Goal: Task Accomplishment & Management: Use online tool/utility

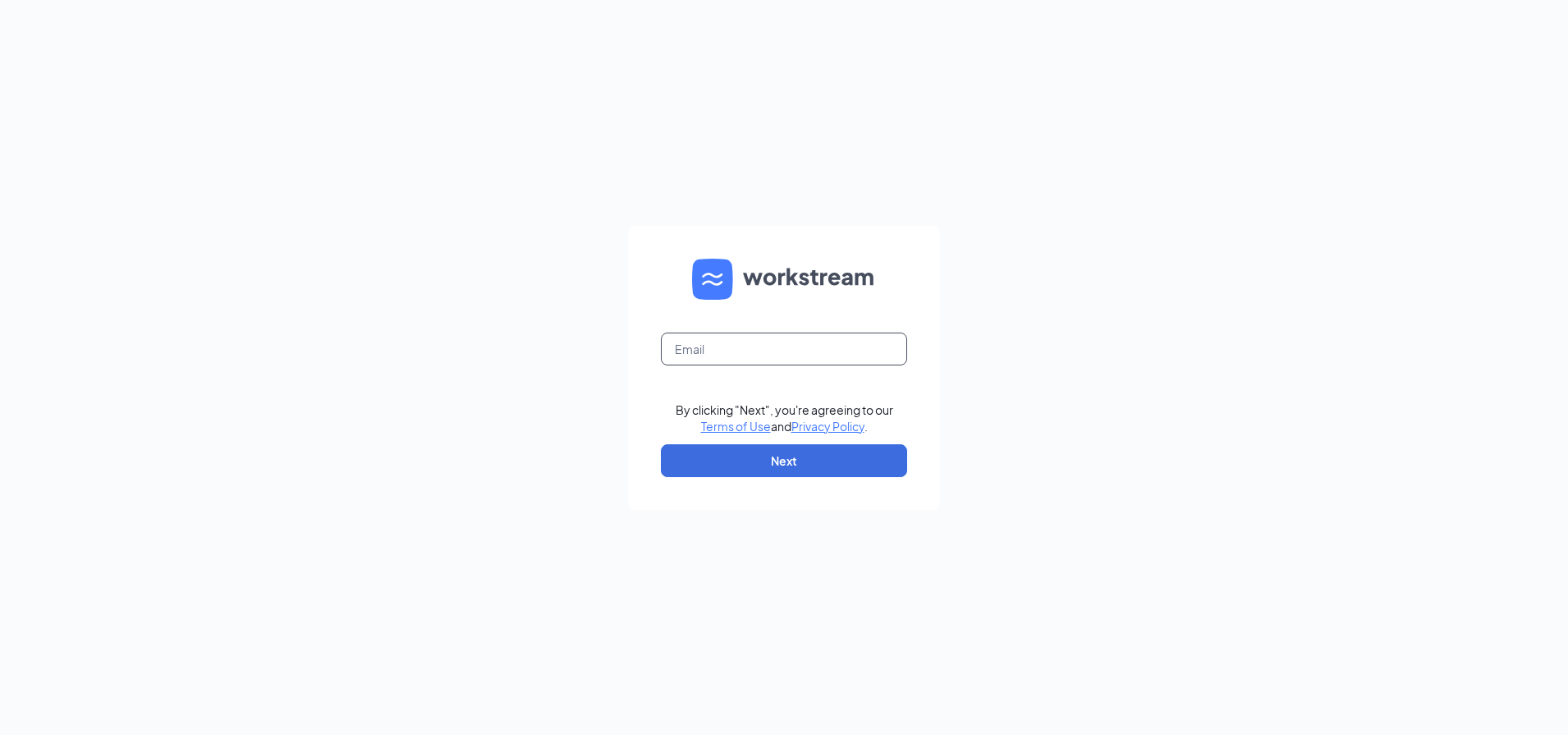
click at [709, 362] on input "text" at bounding box center [784, 349] width 247 height 33
type input "[EMAIL_ADDRESS][DOMAIN_NAME]"
click at [755, 451] on button "Next" at bounding box center [784, 461] width 247 height 33
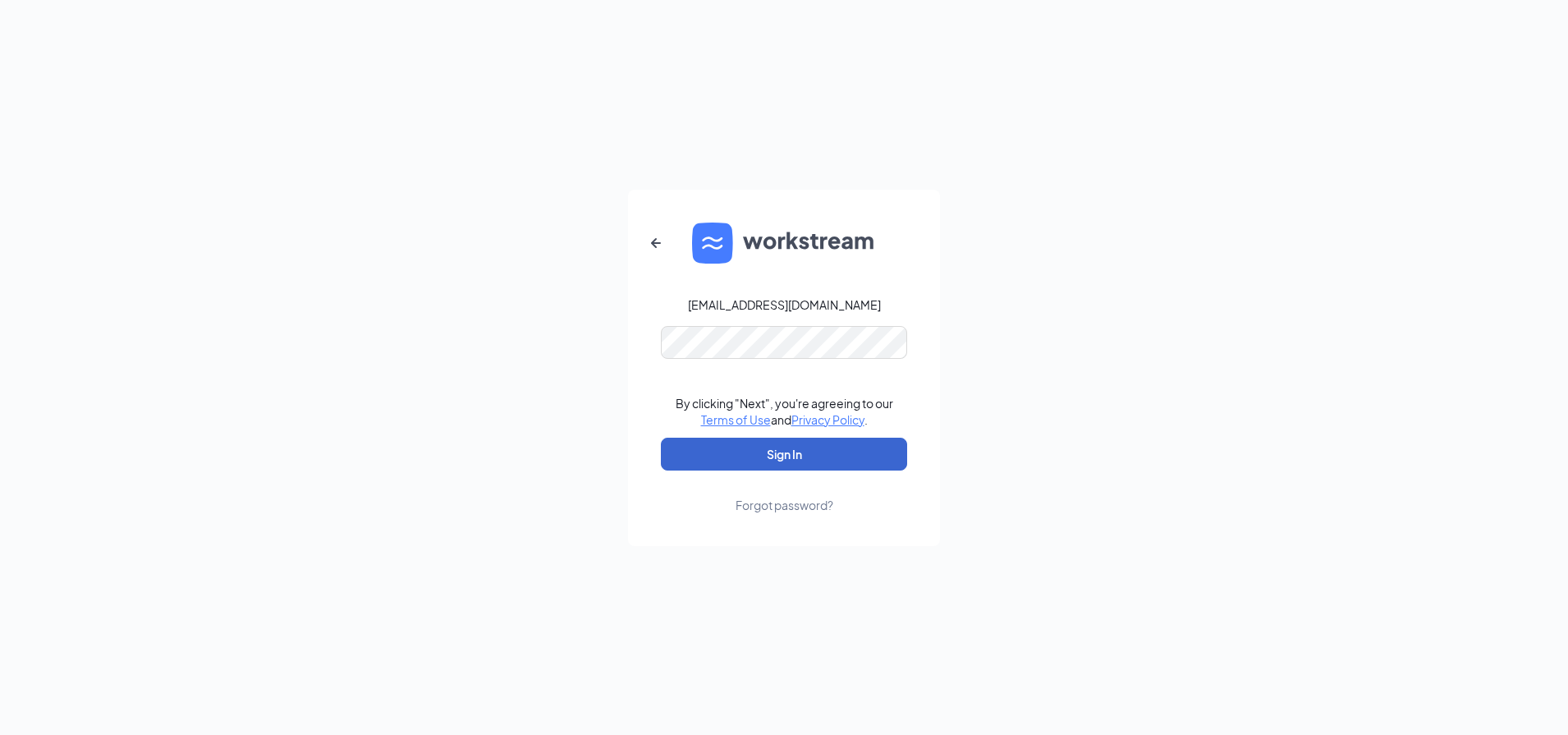
click at [745, 467] on button "Sign In" at bounding box center [784, 455] width 247 height 33
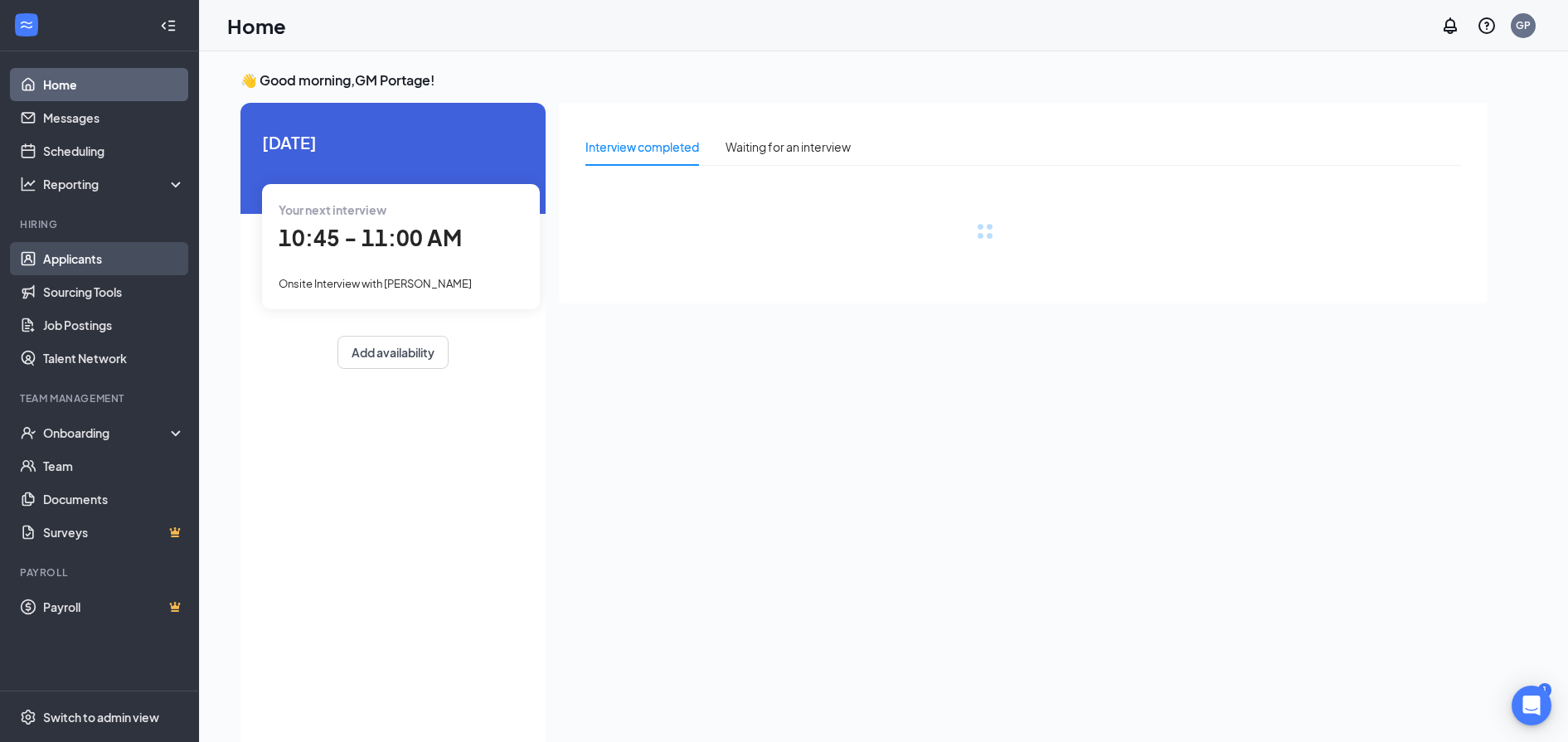
click at [133, 269] on link "Applicants" at bounding box center [114, 259] width 142 height 33
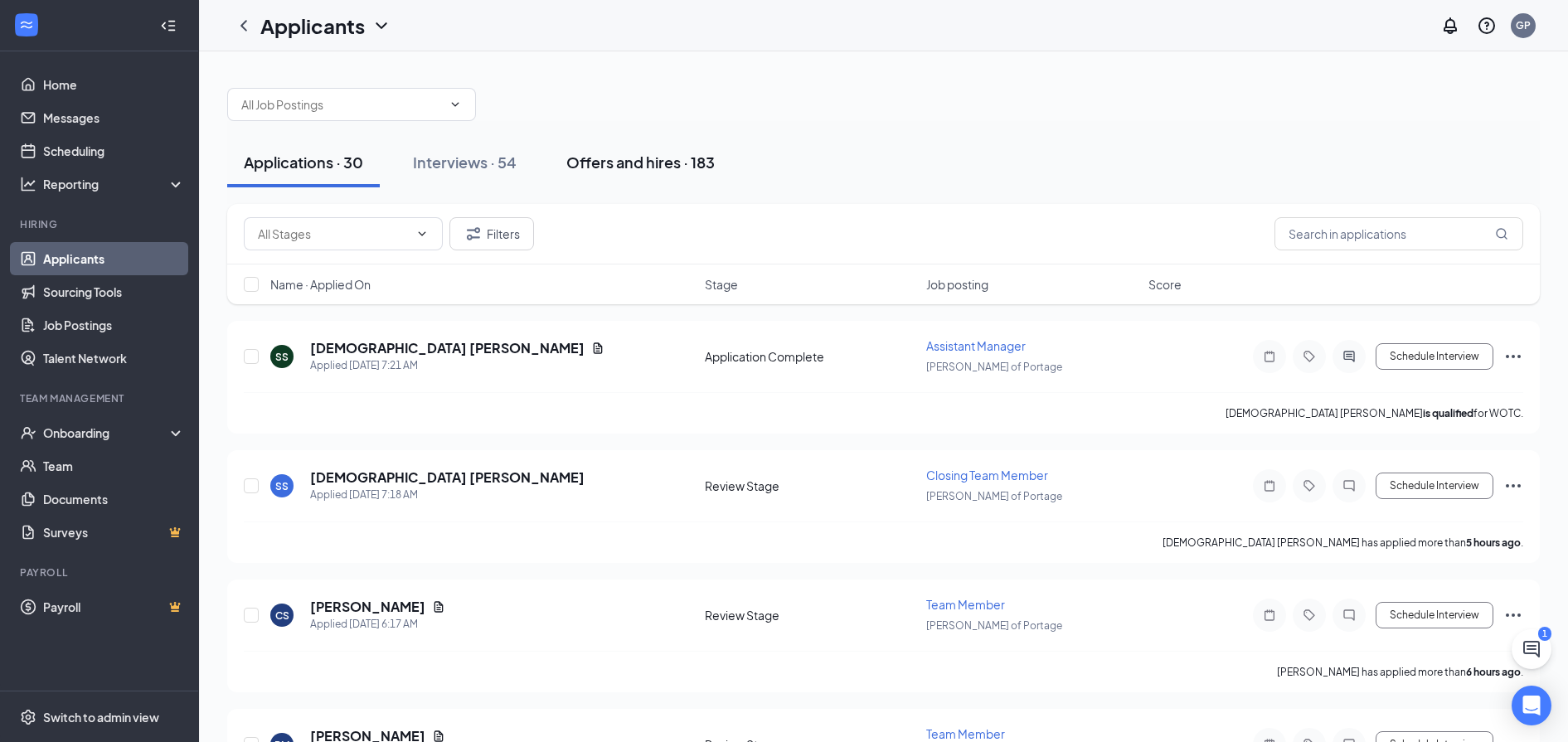
click at [657, 176] on button "Offers and hires · 183" at bounding box center [641, 163] width 182 height 50
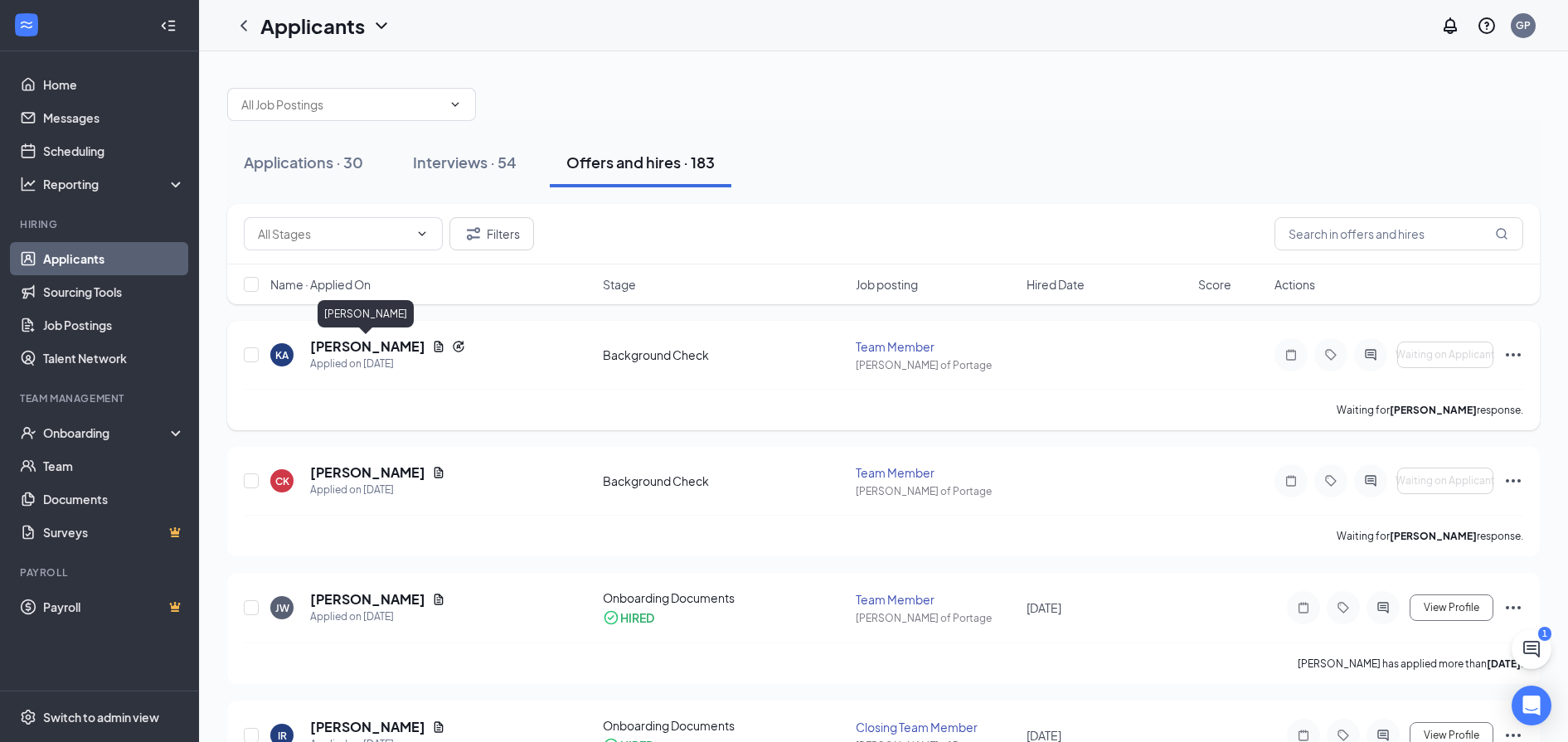
click at [357, 350] on h5 "Kylie Alexander" at bounding box center [368, 346] width 115 height 18
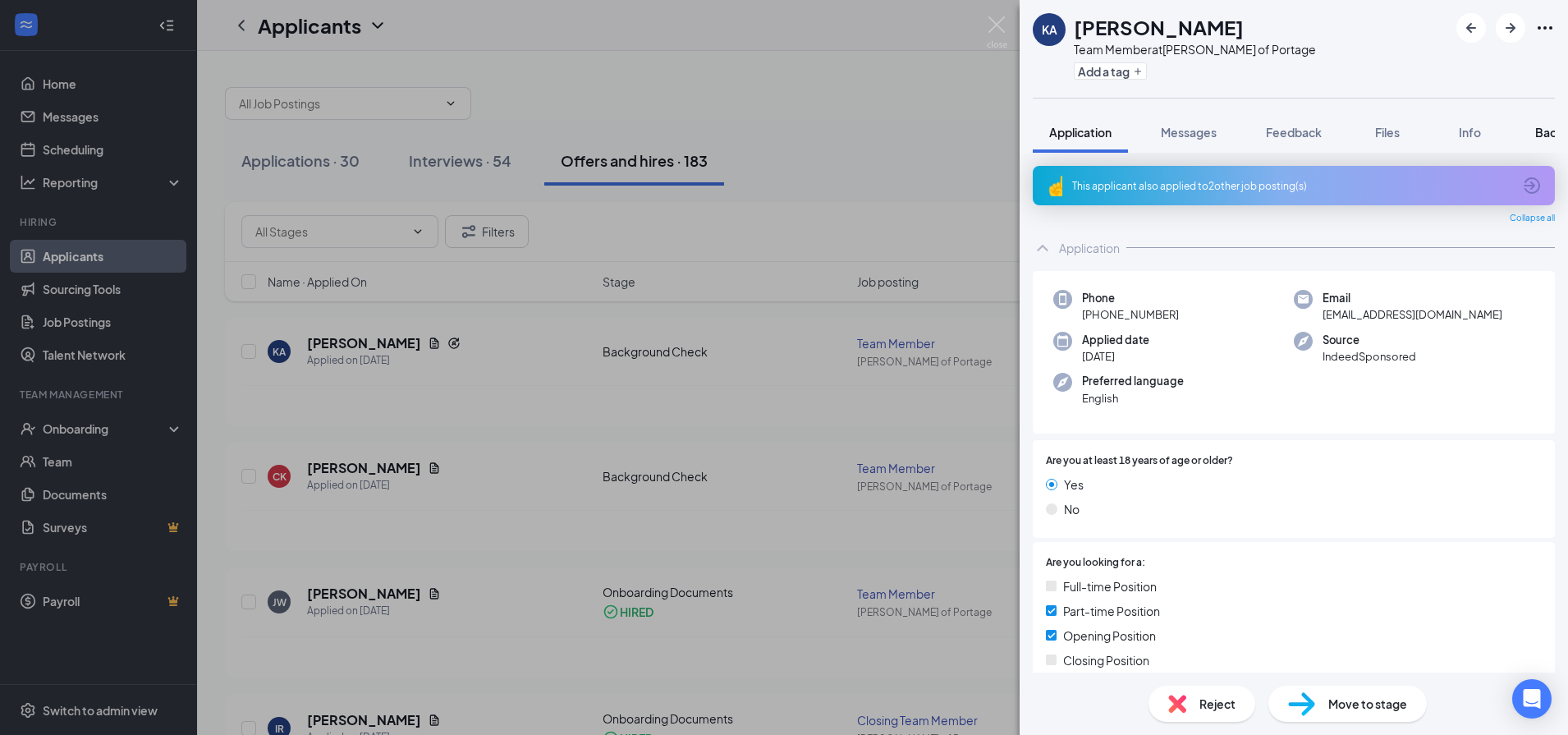
click at [1537, 127] on span "Background" at bounding box center [1569, 132] width 67 height 15
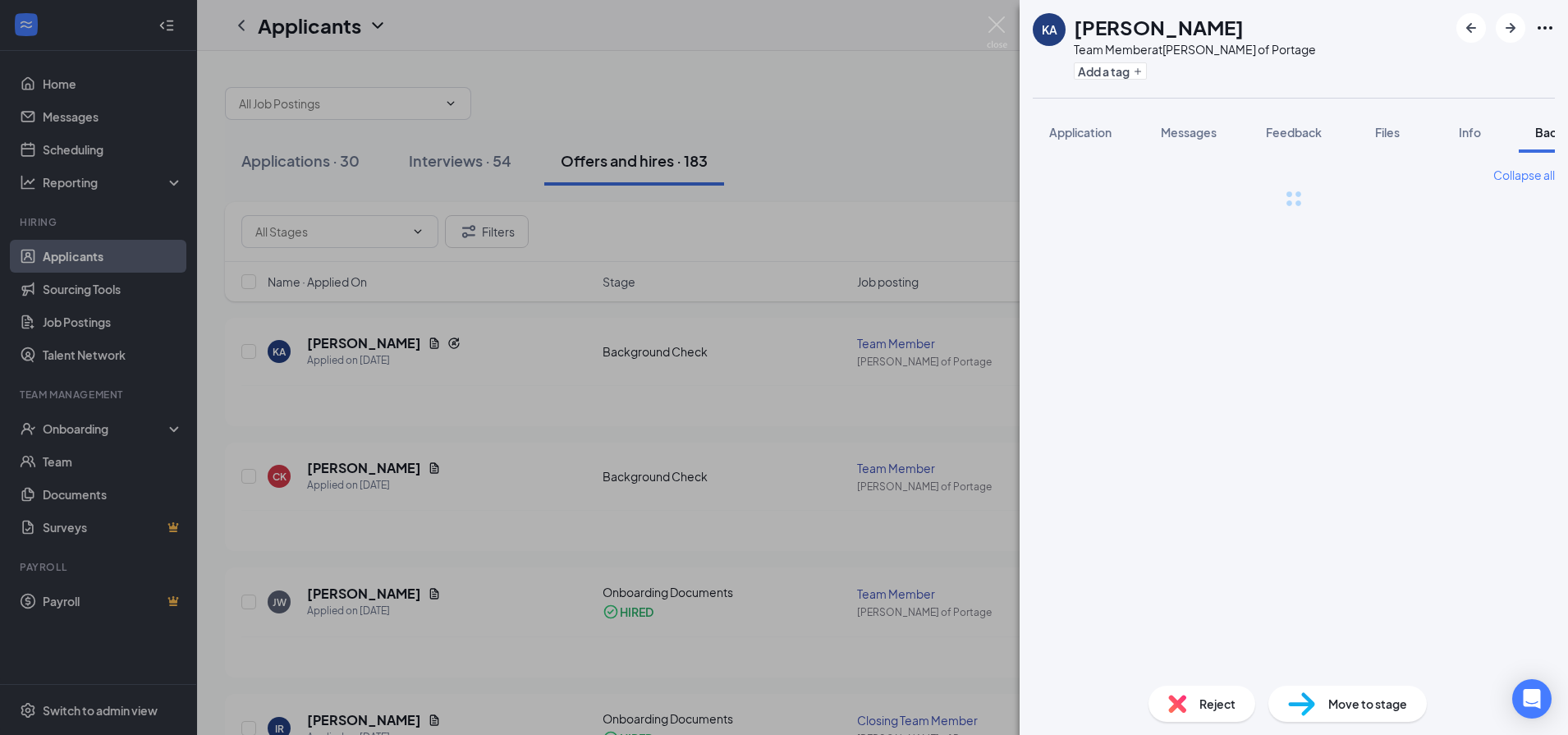
scroll to position [0, 67]
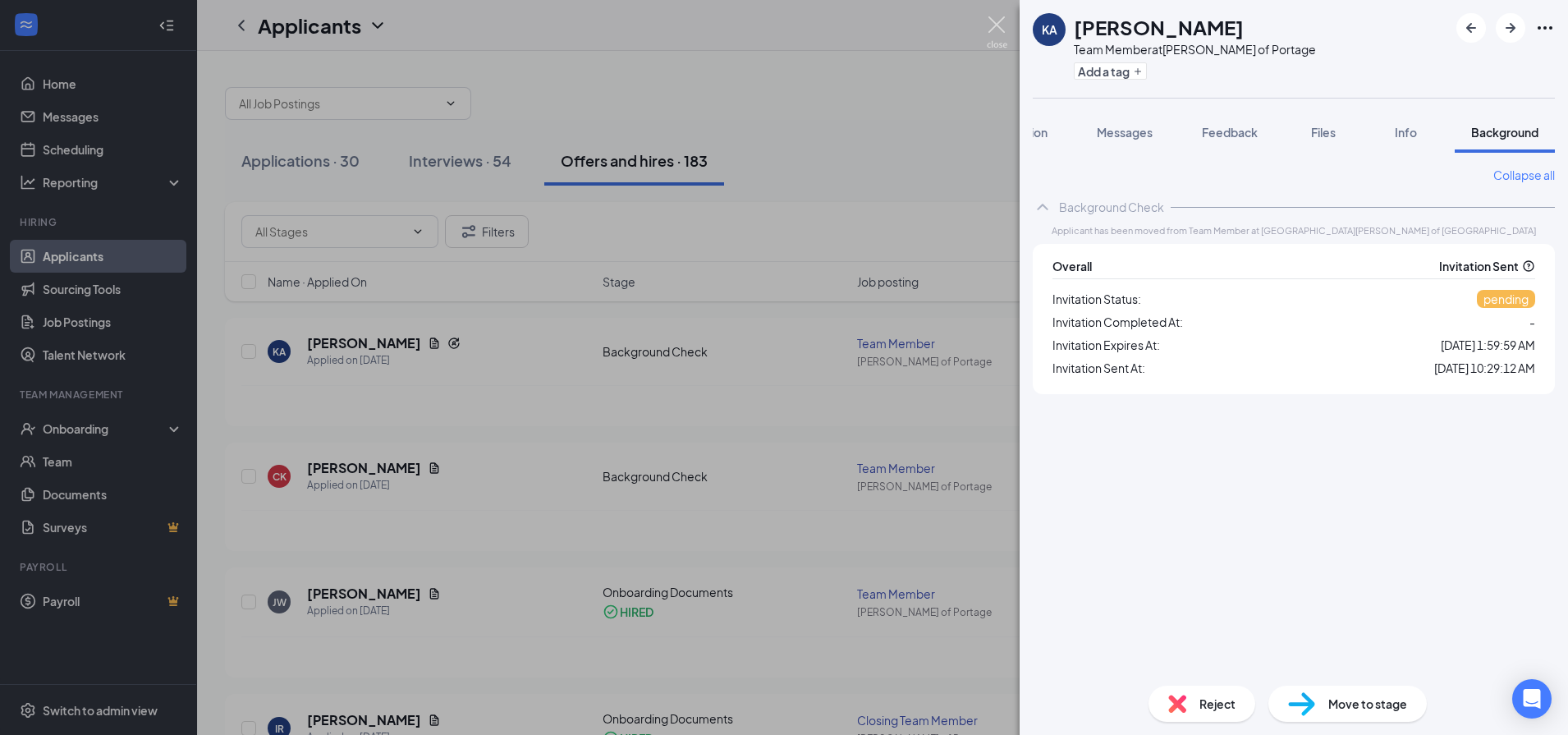
click at [999, 21] on img at bounding box center [998, 32] width 21 height 32
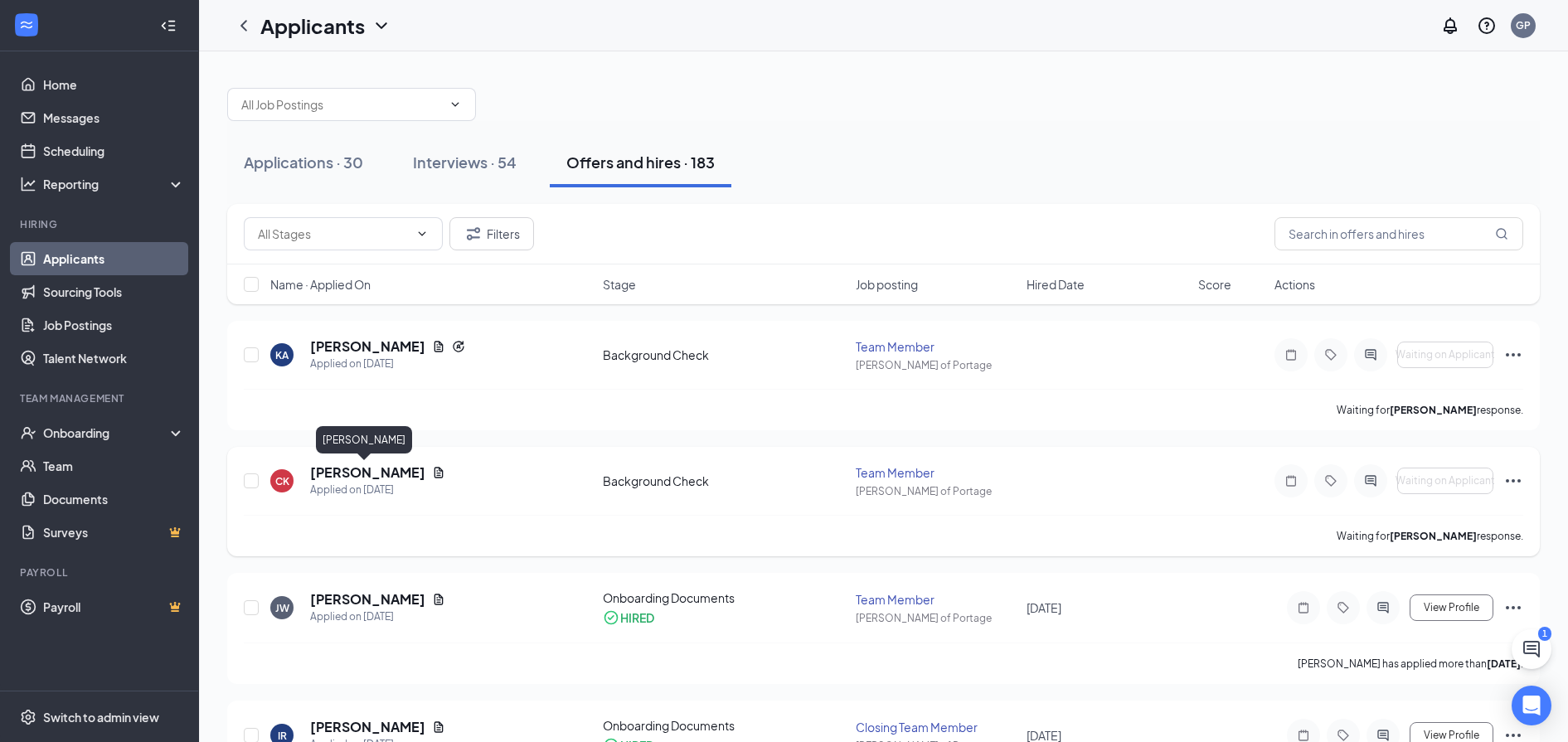
click at [360, 475] on h5 "Cade Knutson" at bounding box center [368, 472] width 115 height 18
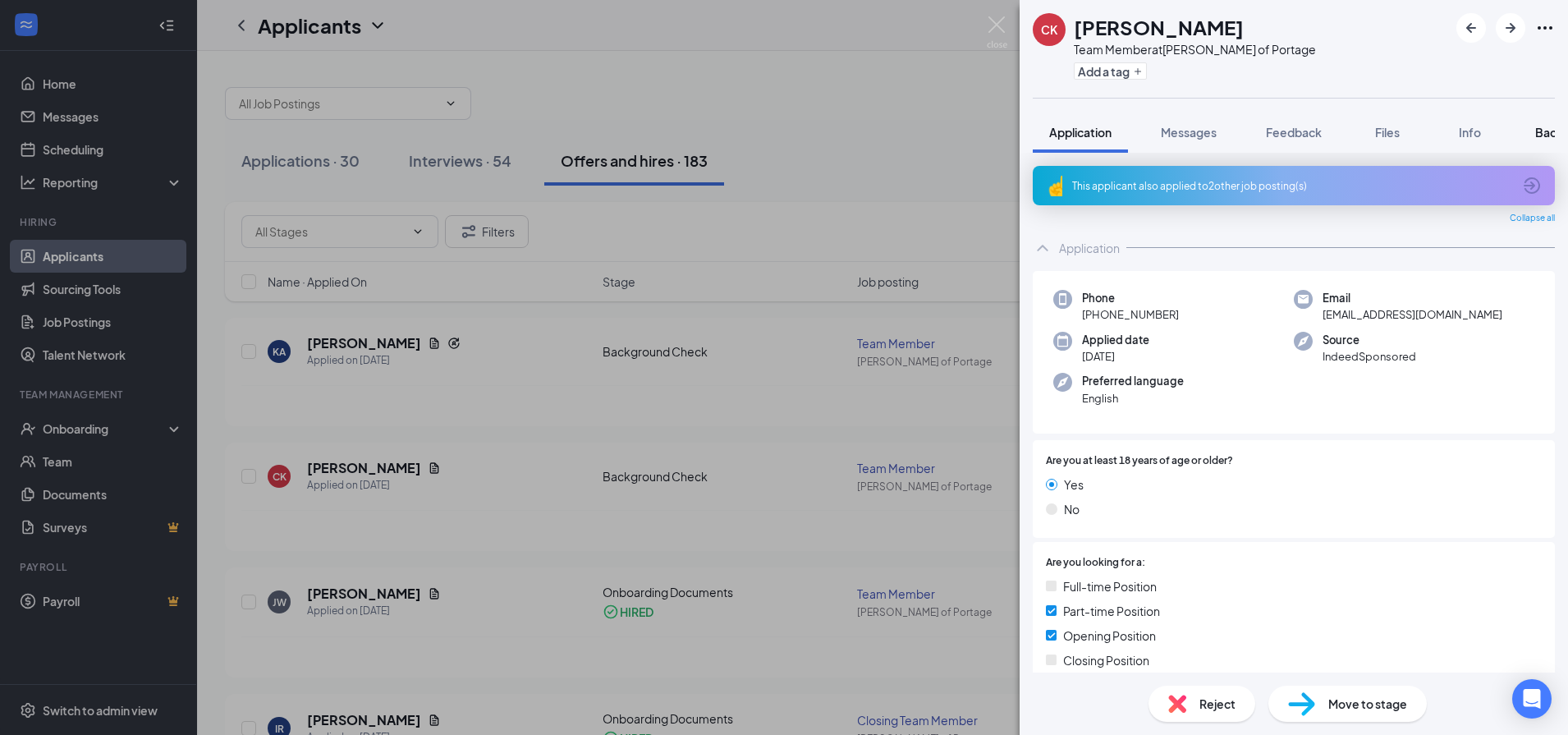
click at [1538, 132] on span "Background" at bounding box center [1569, 132] width 67 height 15
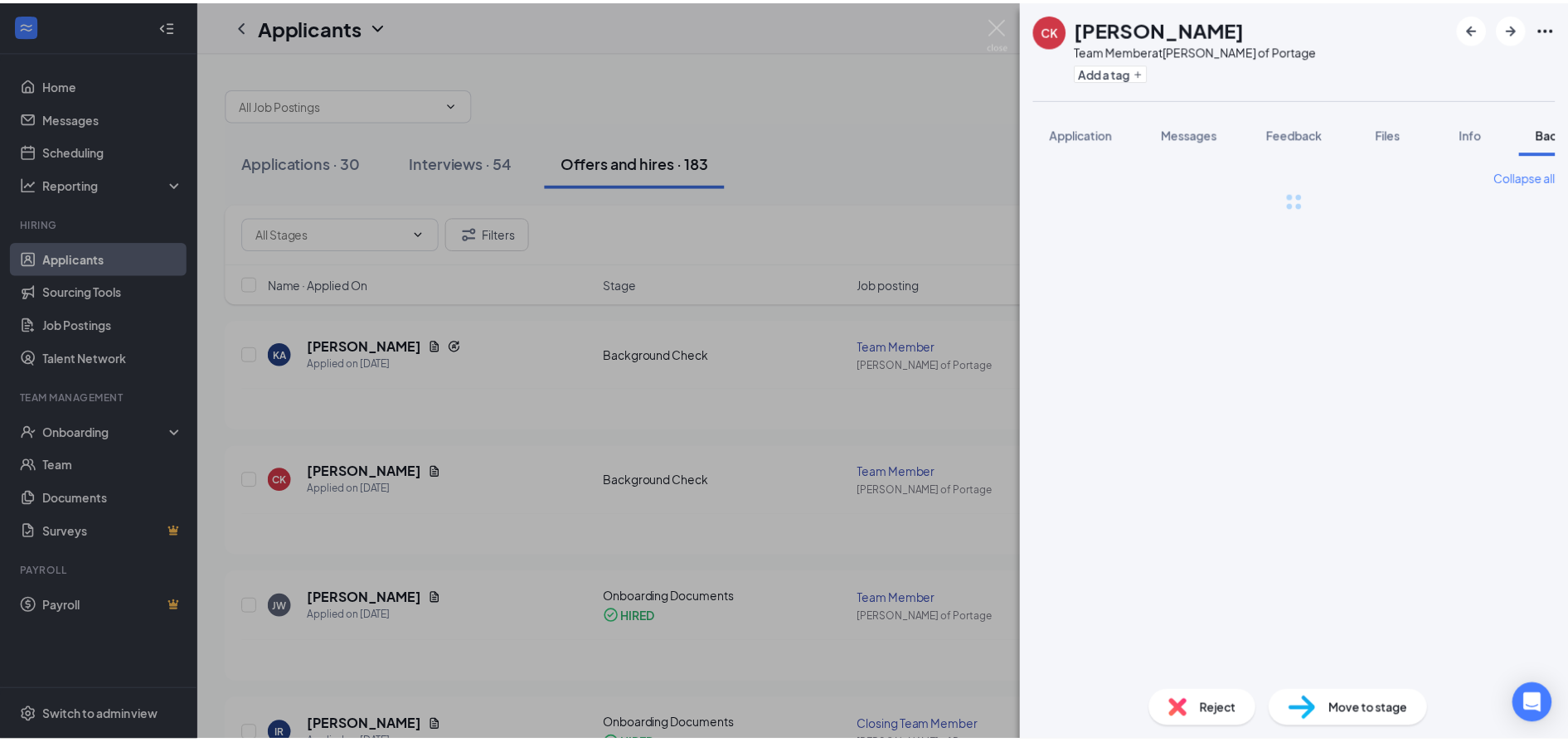
scroll to position [0, 68]
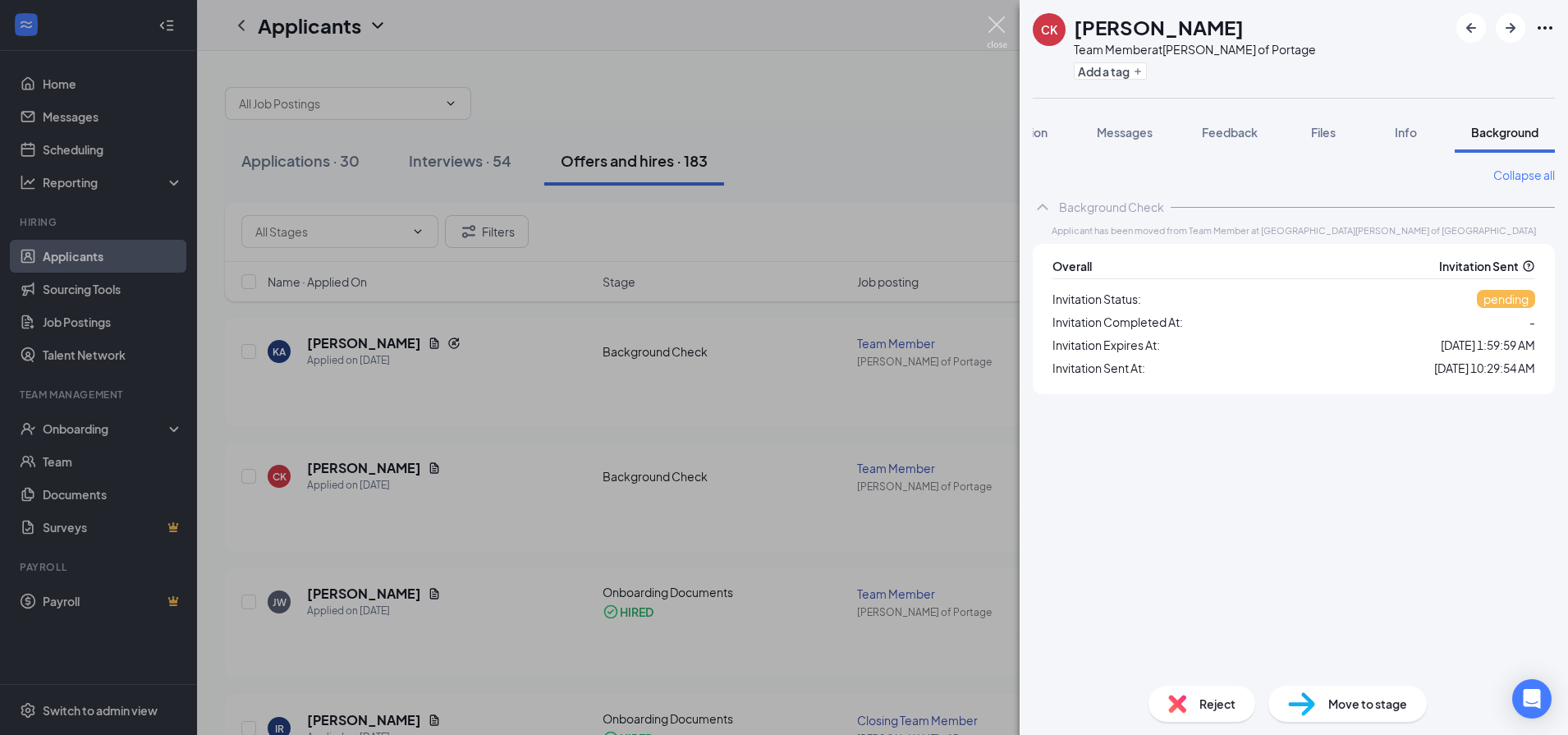
click at [996, 29] on img at bounding box center [998, 32] width 21 height 32
